Goal: Obtain resource: Download file/media

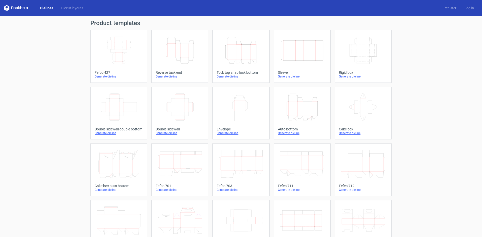
click at [218, 60] on icon "Height Depth Width" at bounding box center [240, 50] width 44 height 28
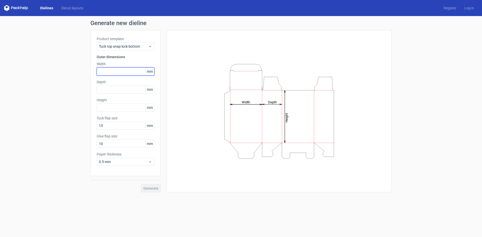
click at [112, 73] on input "text" at bounding box center [126, 71] width 58 height 8
click at [109, 69] on input "text" at bounding box center [126, 71] width 58 height 8
type input "55"
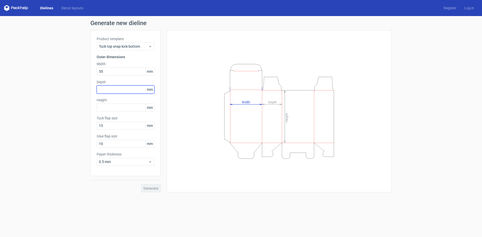
click at [117, 87] on input "text" at bounding box center [126, 90] width 58 height 8
click at [128, 91] on input "text" at bounding box center [126, 90] width 58 height 8
type input "55"
click at [114, 106] on input "text" at bounding box center [126, 108] width 58 height 8
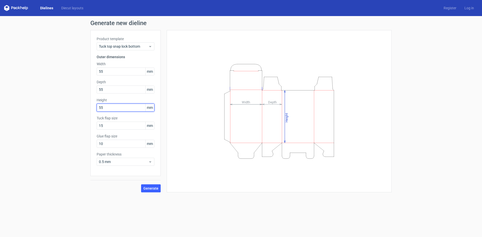
type input "55"
click at [141, 184] on button "Generate" at bounding box center [151, 188] width 20 height 8
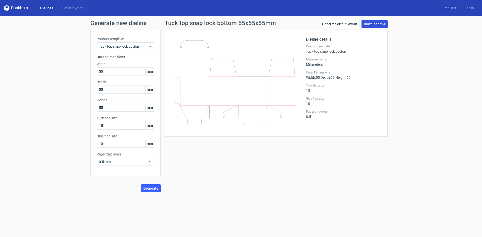
click at [370, 22] on link "Download file" at bounding box center [374, 24] width 26 height 8
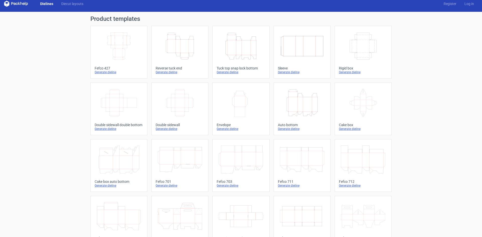
scroll to position [1, 0]
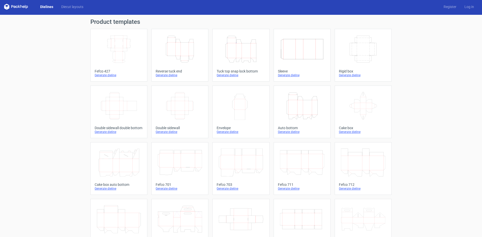
click at [43, 6] on link "Dielines" at bounding box center [46, 6] width 21 height 5
click at [17, 6] on icon at bounding box center [16, 7] width 24 height 6
click at [134, 48] on icon "Width Depth Height" at bounding box center [119, 49] width 44 height 28
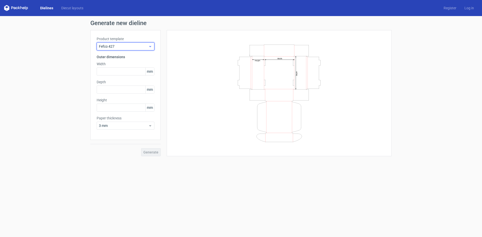
click at [118, 49] on span "Fefco 427" at bounding box center [123, 46] width 49 height 5
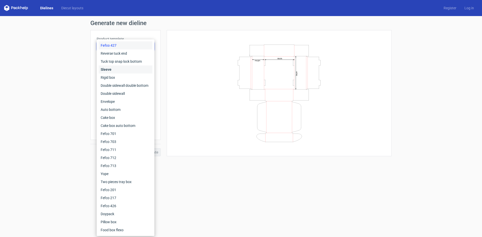
click at [120, 67] on div "Sleeve" at bounding box center [126, 69] width 54 height 8
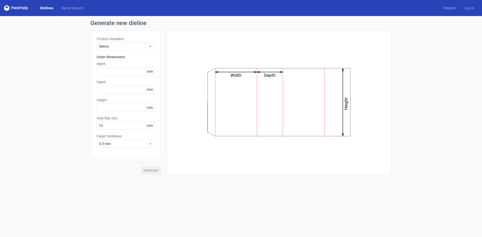
click at [122, 51] on div "Product template Sleeve Outer dimensions Width mm Depth mm Height mm Glue flap …" at bounding box center [125, 94] width 70 height 128
click at [122, 49] on div "Sleeve" at bounding box center [126, 46] width 58 height 8
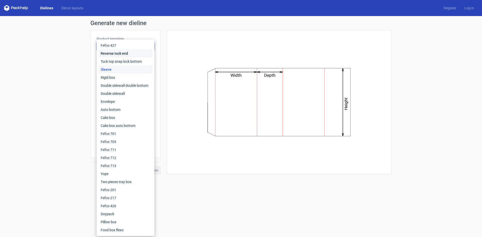
click at [126, 57] on div "Reverse tuck end" at bounding box center [126, 53] width 54 height 8
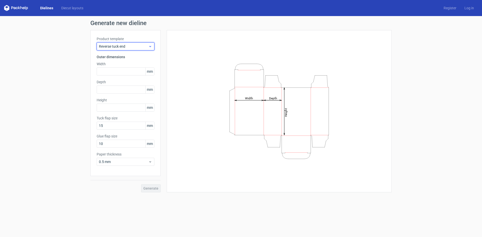
click at [127, 47] on span "Reverse tuck end" at bounding box center [123, 46] width 49 height 5
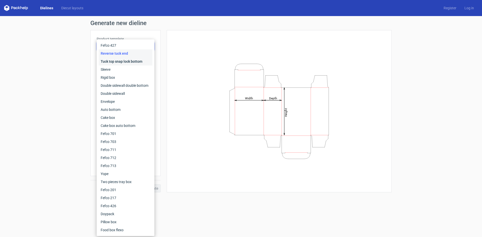
click at [129, 61] on div "Tuck top snap lock bottom" at bounding box center [126, 61] width 54 height 8
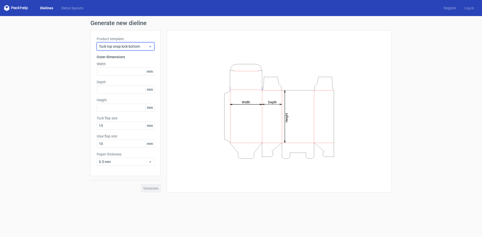
click at [131, 48] on span "Tuck top snap lock bottom" at bounding box center [123, 46] width 49 height 5
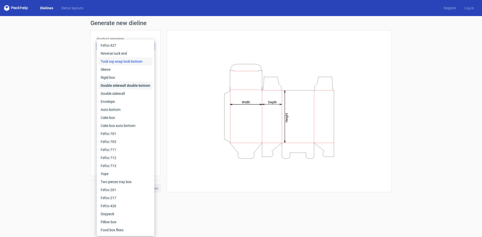
click at [137, 85] on div "Double sidewall double bottom" at bounding box center [126, 86] width 54 height 8
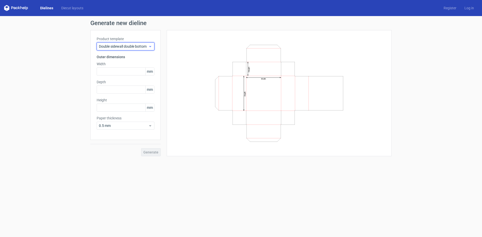
click at [126, 46] on span "Double sidewall double bottom" at bounding box center [123, 46] width 49 height 5
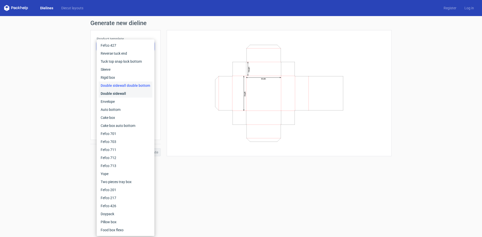
click at [129, 91] on div "Double sidewall" at bounding box center [126, 94] width 54 height 8
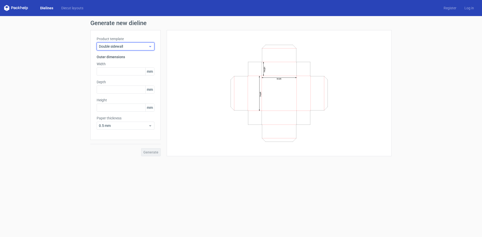
click at [131, 46] on span "Double sidewall" at bounding box center [123, 46] width 49 height 5
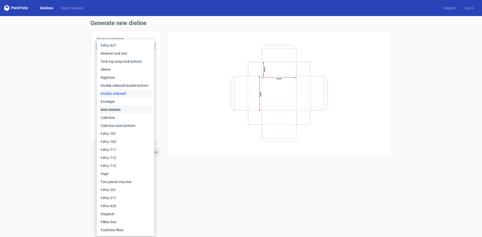
click at [132, 107] on div "Auto bottom" at bounding box center [126, 110] width 54 height 8
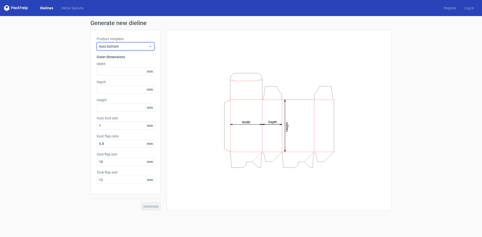
click at [115, 48] on span "Auto bottom" at bounding box center [123, 46] width 49 height 5
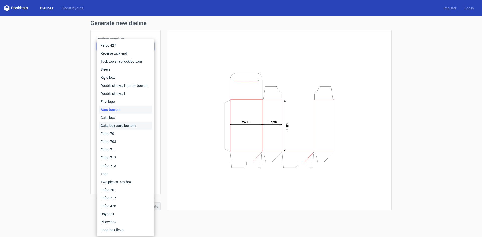
click at [122, 126] on div "Cake box auto bottom" at bounding box center [126, 126] width 54 height 8
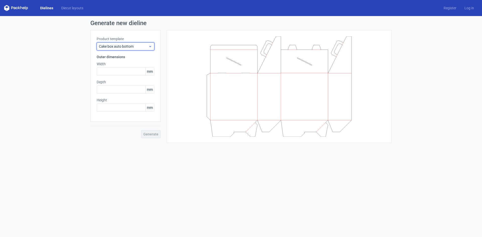
click at [127, 48] on span "Cake box auto bottom" at bounding box center [123, 46] width 49 height 5
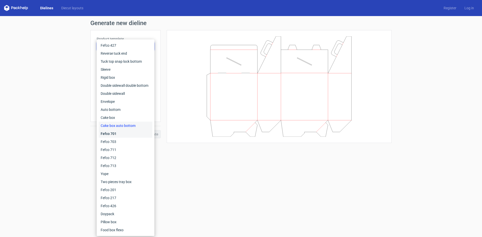
click at [122, 131] on div "Fefco 701" at bounding box center [126, 134] width 54 height 8
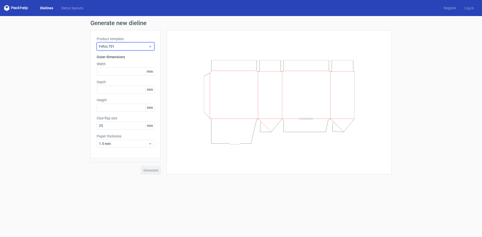
click at [130, 45] on span "Fefco 701" at bounding box center [123, 46] width 49 height 5
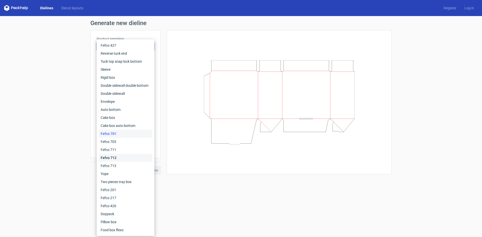
click at [126, 155] on div "Fefco 712" at bounding box center [126, 158] width 54 height 8
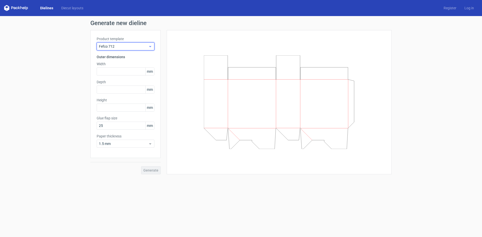
click at [119, 47] on span "Fefco 712" at bounding box center [123, 46] width 49 height 5
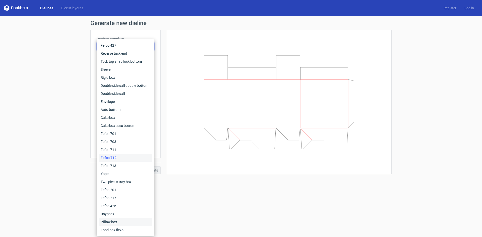
click at [113, 223] on div "Pillow box" at bounding box center [126, 222] width 54 height 8
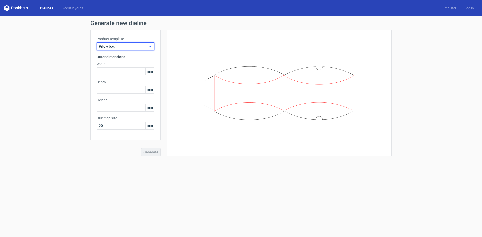
click at [119, 45] on span "Pillow box" at bounding box center [123, 46] width 49 height 5
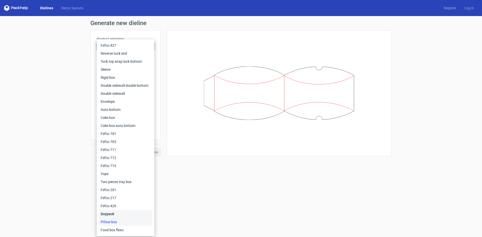
click at [122, 212] on div "Doypack" at bounding box center [126, 214] width 54 height 8
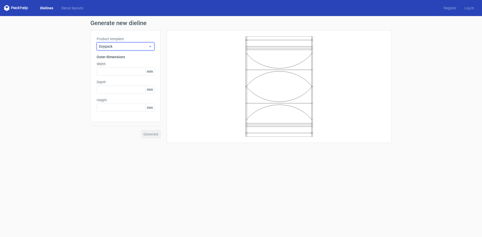
click at [126, 46] on span "Doypack" at bounding box center [123, 46] width 49 height 5
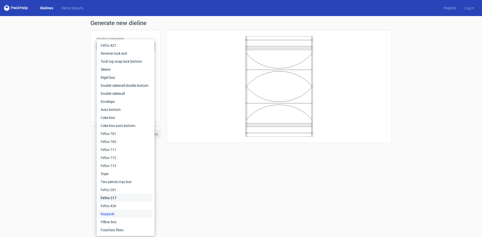
click at [114, 196] on div "Fefco 217" at bounding box center [126, 198] width 54 height 8
